Goal: Check status: Check status

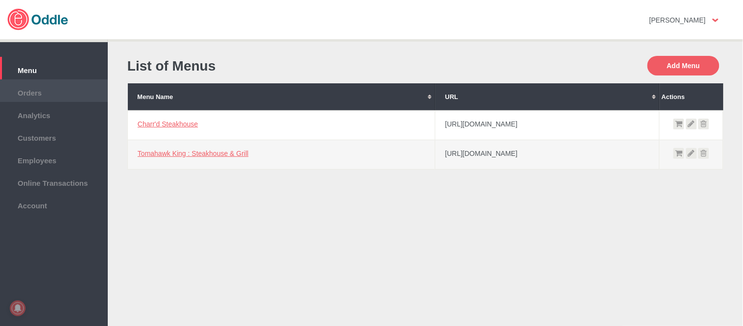
click at [65, 93] on span "Orders" at bounding box center [54, 91] width 98 height 11
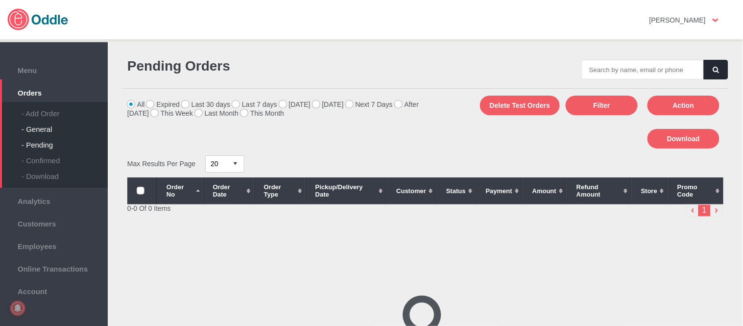
click at [33, 123] on div "- General" at bounding box center [65, 125] width 86 height 16
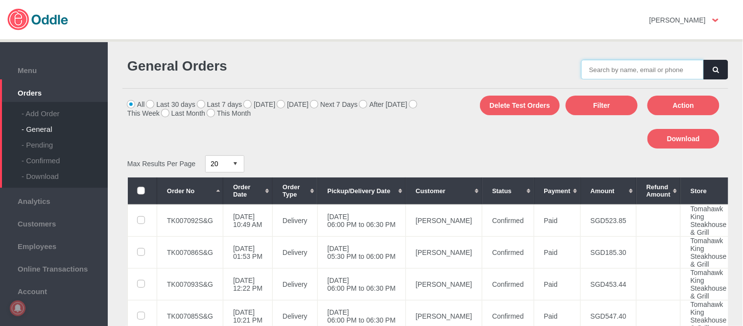
drag, startPoint x: 0, startPoint y: 0, endPoint x: 673, endPoint y: 70, distance: 676.2
click at [673, 70] on input "text" at bounding box center [642, 70] width 122 height 20
paste input "TK007094S&G"
type input "TK007094S&G"
click at [708, 70] on button "button" at bounding box center [715, 70] width 24 height 20
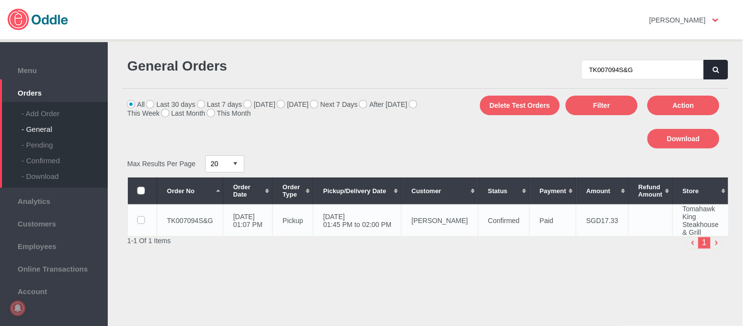
click at [486, 218] on td "Confirmed" at bounding box center [504, 220] width 52 height 32
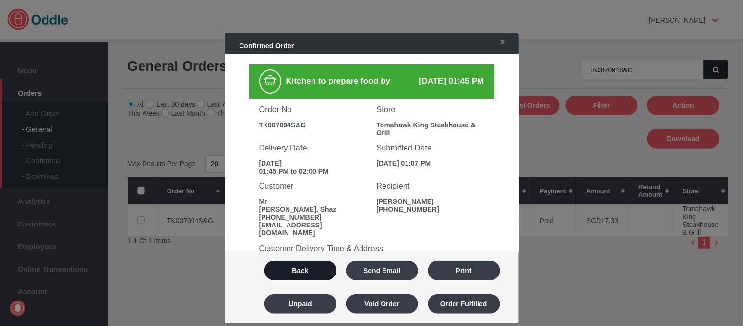
click at [315, 267] on button "Back" at bounding box center [300, 270] width 72 height 20
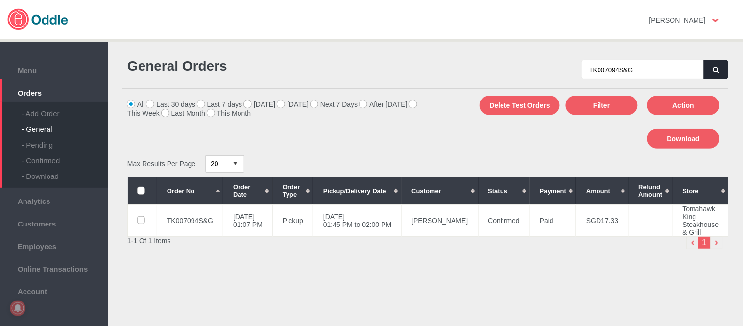
click at [714, 71] on icon "button" at bounding box center [716, 70] width 6 height 6
click at [405, 223] on td "18 Sep 2025, Thu 01:45 PM to 02:00 PM" at bounding box center [361, 220] width 88 height 32
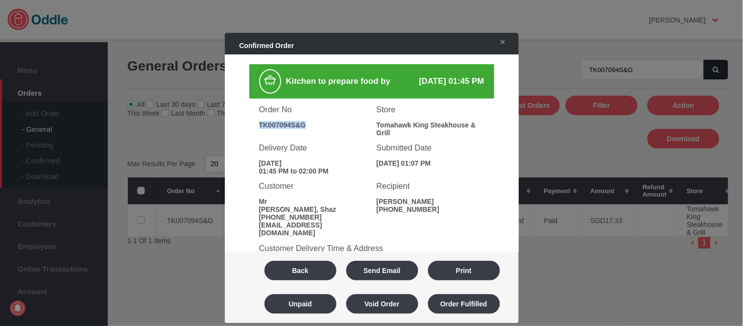
drag, startPoint x: 257, startPoint y: 124, endPoint x: 320, endPoint y: 124, distance: 62.2
click at [320, 124] on div "Order No TK007094S&G" at bounding box center [312, 113] width 117 height 30
copy div "TK007094S&G"
click at [299, 260] on button "Back" at bounding box center [300, 270] width 72 height 20
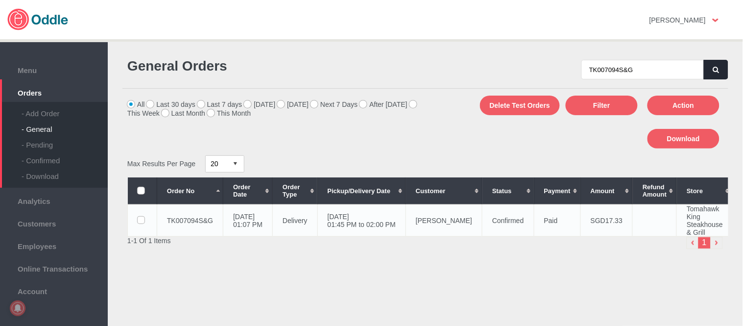
click at [437, 217] on td "Shaheer Shaz" at bounding box center [444, 220] width 76 height 32
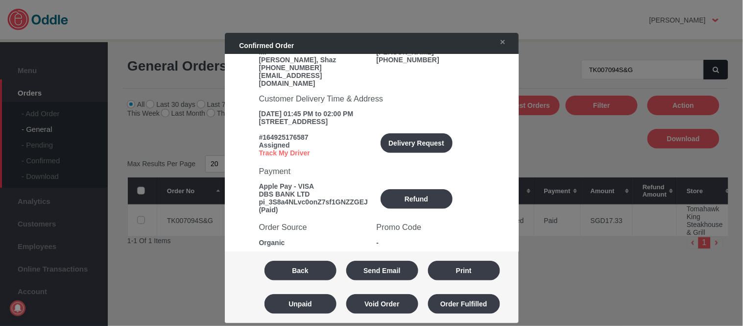
scroll to position [163, 0]
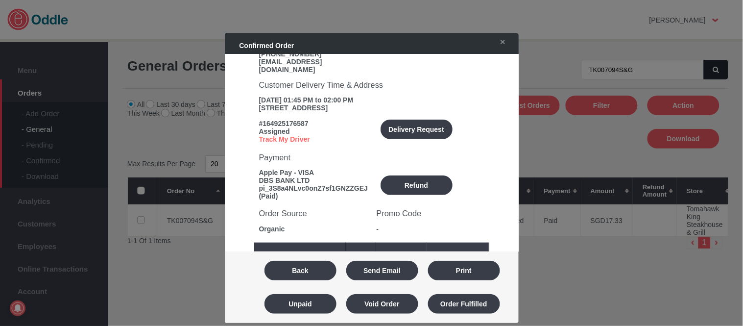
click at [291, 119] on div "#164925176587" at bounding box center [313, 123] width 108 height 8
copy div "164925176587"
